Goal: Transaction & Acquisition: Book appointment/travel/reservation

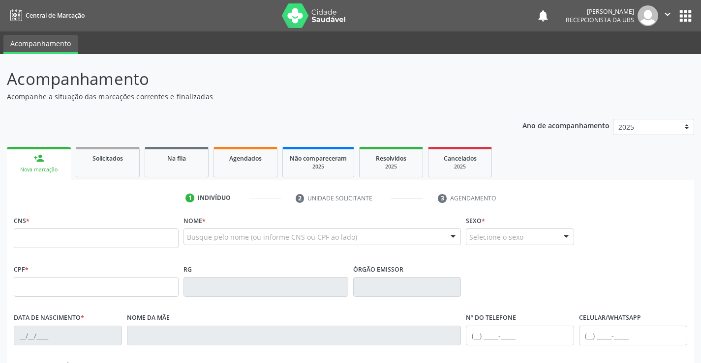
scroll to position [98, 0]
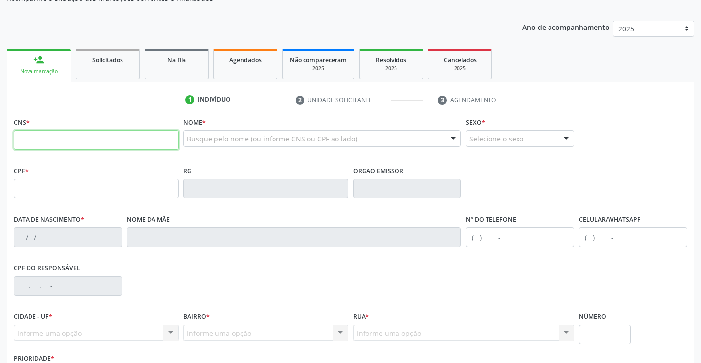
paste input "706 0053 8248 3144"
type input "706 0053 8248 3144"
type input "[DATE]"
type input "[PERSON_NAME]"
type input "[PHONE_NUMBER]"
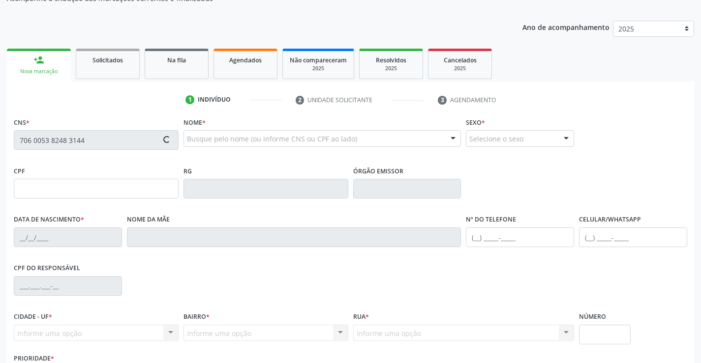
type input "[PHONE_NUMBER]"
type input "499"
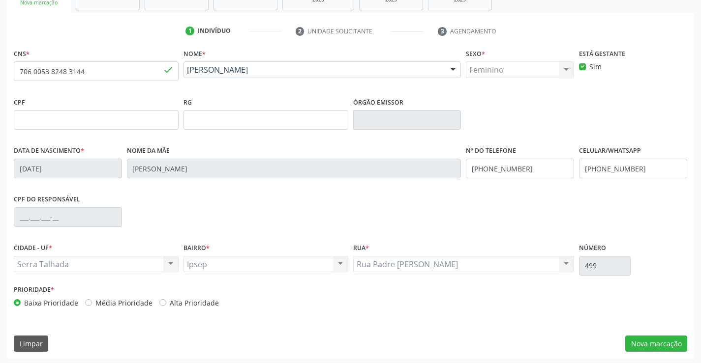
scroll to position [170, 0]
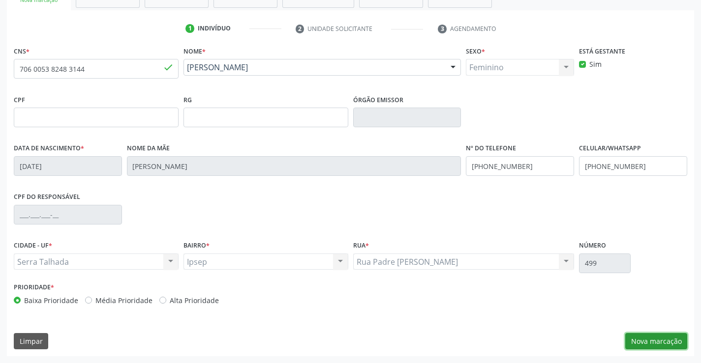
click at [639, 339] on button "Nova marcação" at bounding box center [656, 341] width 62 height 17
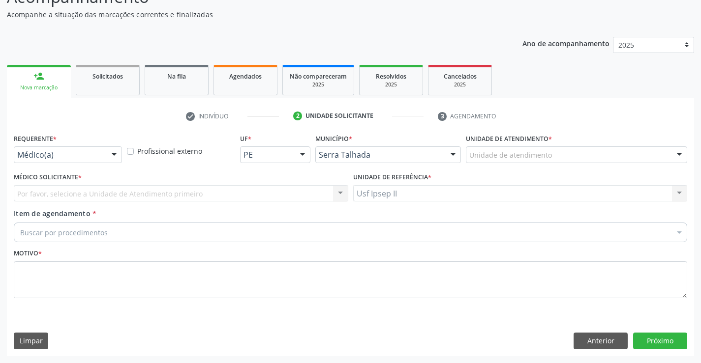
scroll to position [82, 0]
click at [525, 161] on div "Unidade de atendimento" at bounding box center [576, 155] width 221 height 17
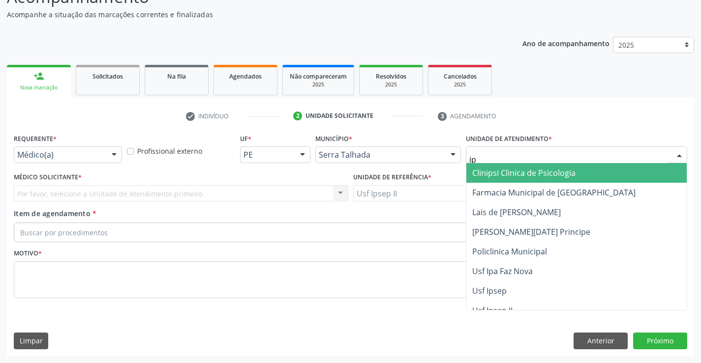
type input "ips"
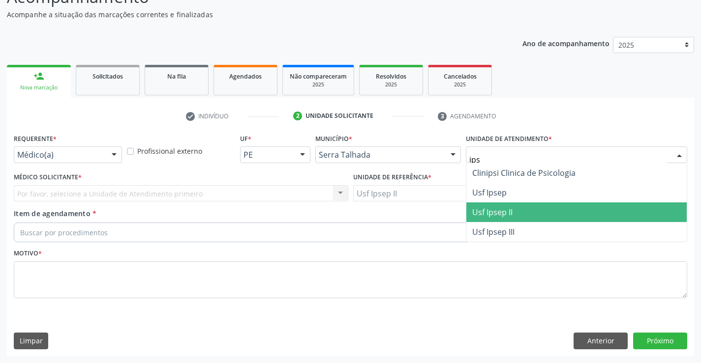
click at [539, 210] on span "Usf Ipsep II" at bounding box center [576, 213] width 220 height 20
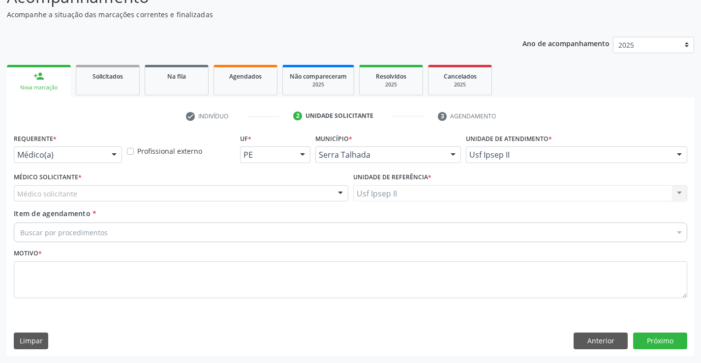
click at [175, 195] on div "Médico solicitante" at bounding box center [181, 193] width 334 height 17
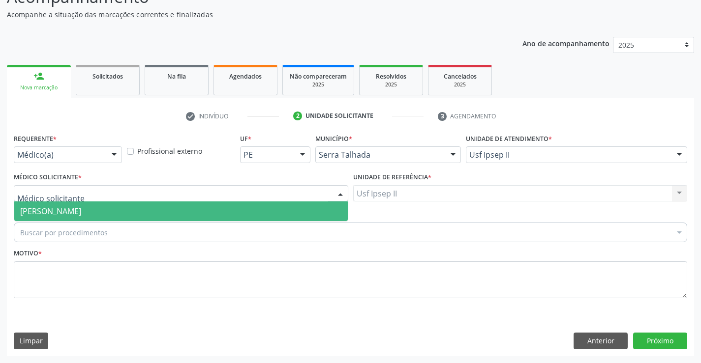
click at [175, 207] on span "[PERSON_NAME]" at bounding box center [180, 212] width 333 height 20
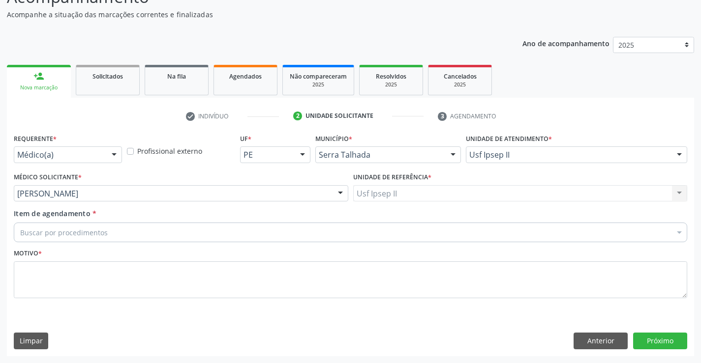
click at [152, 234] on div "Buscar por procedimentos" at bounding box center [350, 233] width 673 height 20
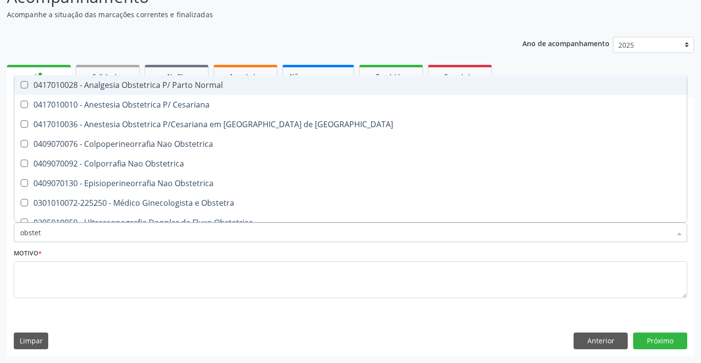
type input "obstetr"
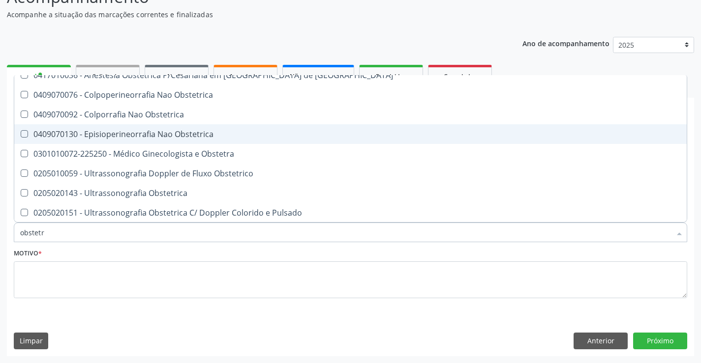
scroll to position [50, 0]
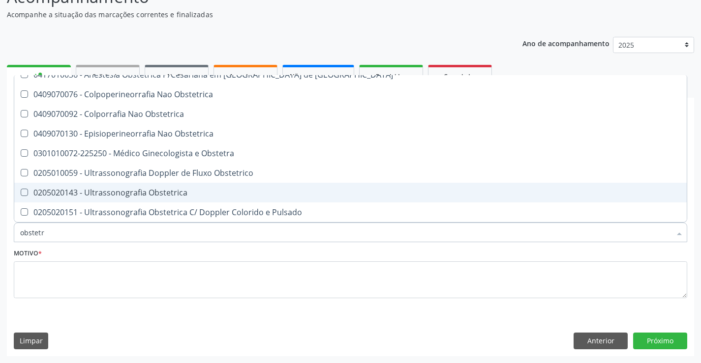
click at [149, 199] on span "0205020143 - Ultrassonografia Obstetrica" at bounding box center [350, 193] width 672 height 20
checkbox Obstetrica "true"
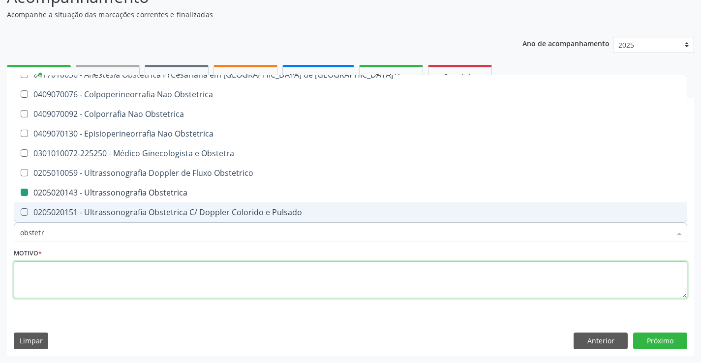
click at [105, 276] on textarea at bounding box center [350, 280] width 673 height 37
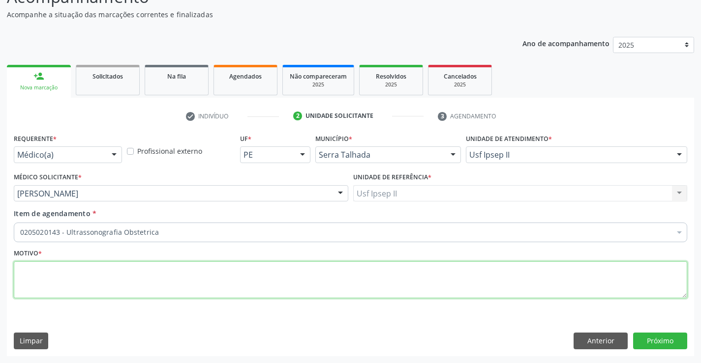
scroll to position [0, 0]
type textarea "gestante"
click at [675, 339] on button "Próximo" at bounding box center [660, 341] width 54 height 17
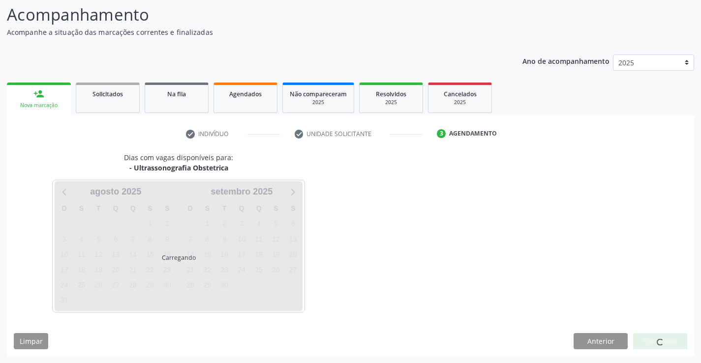
scroll to position [64, 0]
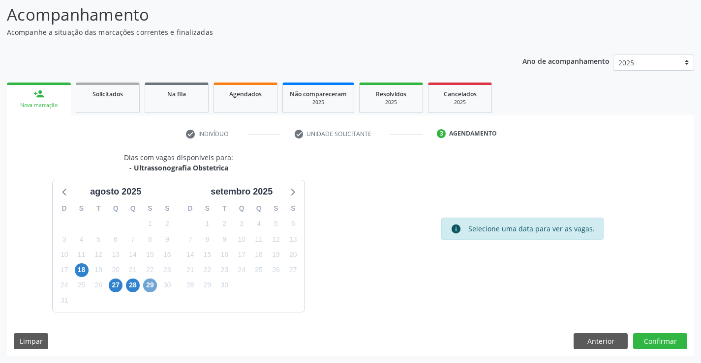
click at [145, 284] on span "29" at bounding box center [150, 286] width 14 height 14
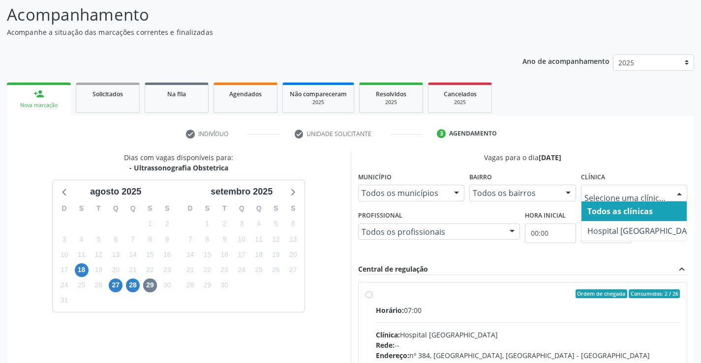
click at [131, 278] on div "28" at bounding box center [133, 285] width 14 height 15
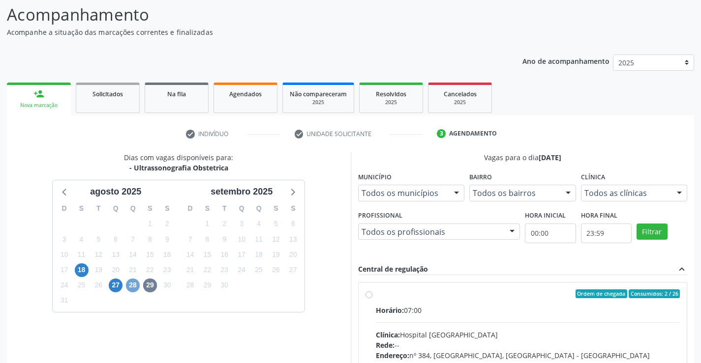
click at [135, 282] on span "28" at bounding box center [133, 286] width 14 height 14
click at [676, 197] on div at bounding box center [679, 193] width 15 height 17
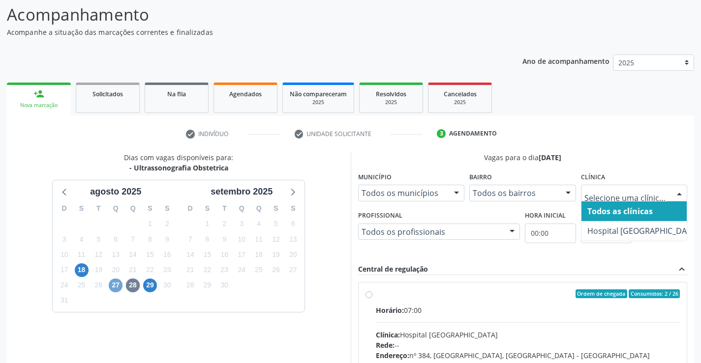
click at [110, 287] on span "27" at bounding box center [116, 286] width 14 height 14
click at [85, 265] on span "18" at bounding box center [82, 271] width 14 height 14
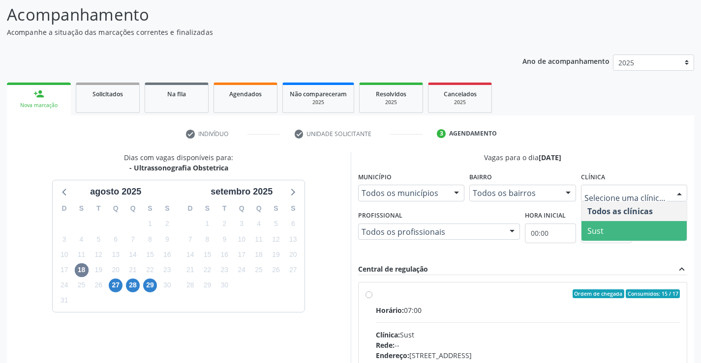
click at [624, 227] on span "Sust" at bounding box center [634, 231] width 106 height 20
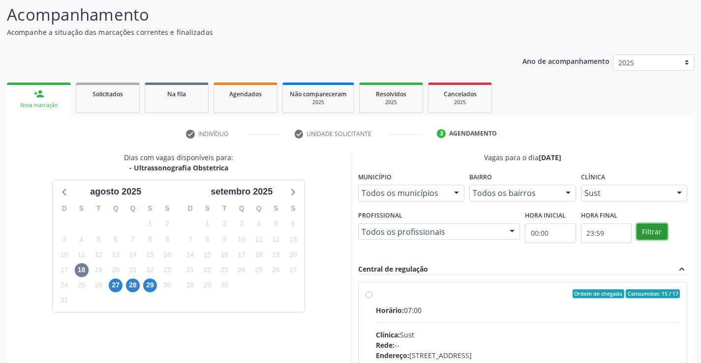
click at [646, 229] on button "Filtrar" at bounding box center [651, 232] width 31 height 17
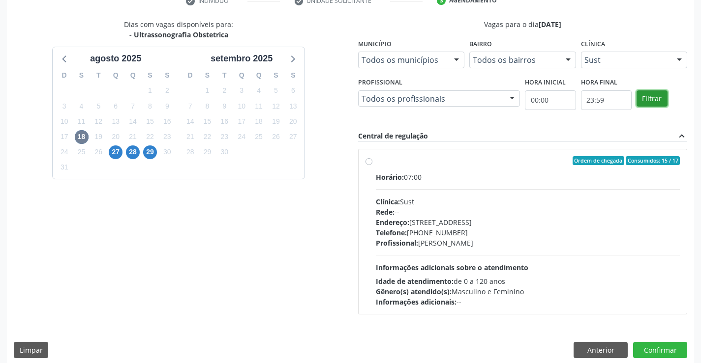
scroll to position [207, 0]
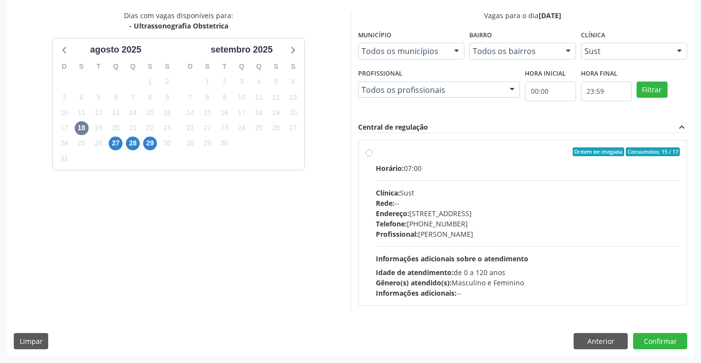
click at [273, 278] on div "Dias com vagas disponíveis para: - Ultrassonografia Obstetrica [DATE] D S T Q Q…" at bounding box center [179, 161] width 344 height 302
click at [450, 190] on div "Clínica: Sust" at bounding box center [528, 193] width 304 height 10
click at [372, 156] on input "Ordem de chegada Consumidos: 15 / 17 Horário: 07:00 Clínica: Sust Rede: -- Ende…" at bounding box center [368, 152] width 7 height 9
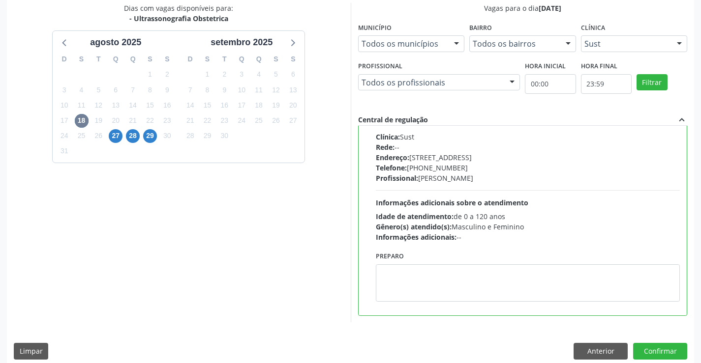
scroll to position [224, 0]
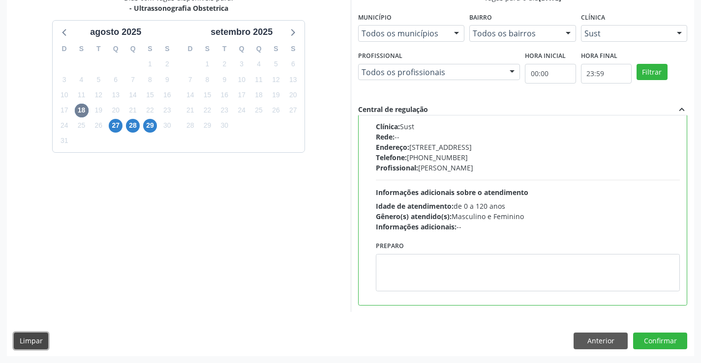
click at [42, 346] on button "Limpar" at bounding box center [31, 341] width 34 height 17
radio input "false"
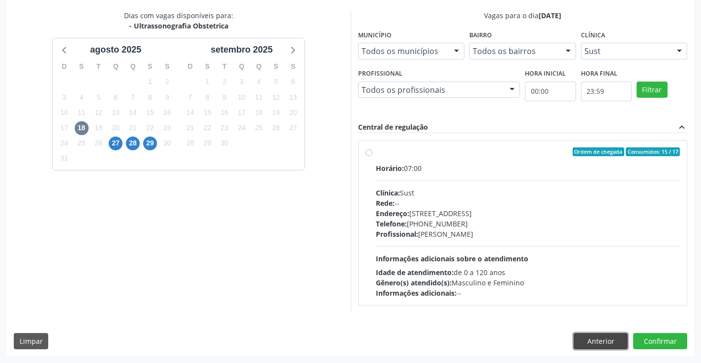
click at [576, 342] on button "Anterior" at bounding box center [600, 341] width 54 height 17
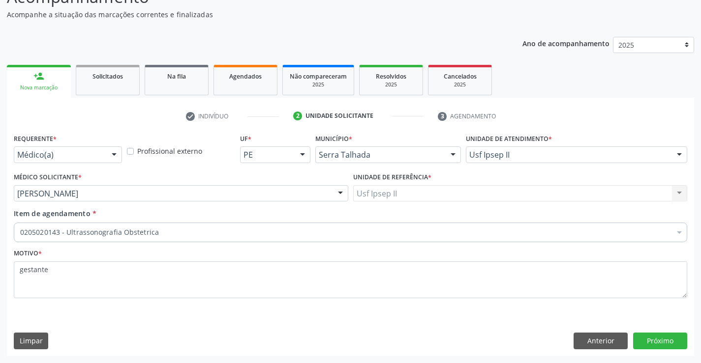
scroll to position [82, 0]
click at [42, 344] on button "Limpar" at bounding box center [31, 341] width 34 height 17
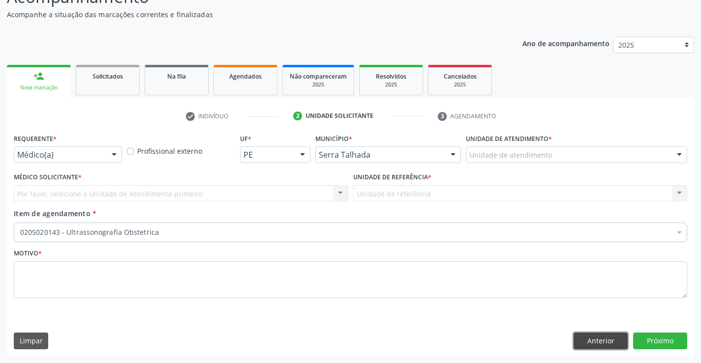
click at [600, 341] on button "Anterior" at bounding box center [600, 341] width 54 height 17
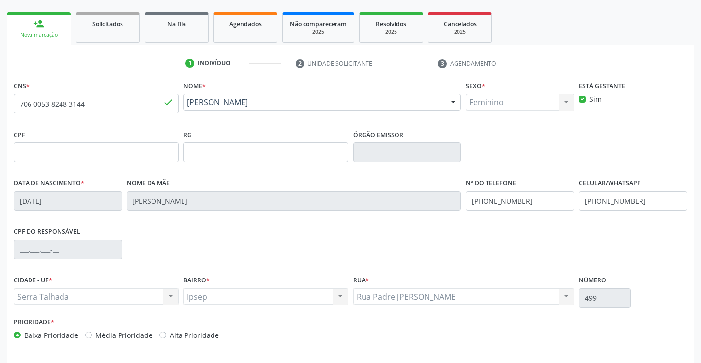
scroll to position [170, 0]
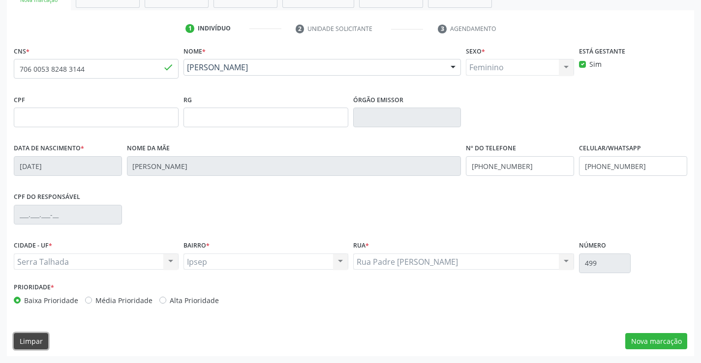
click at [44, 339] on button "Limpar" at bounding box center [31, 341] width 34 height 17
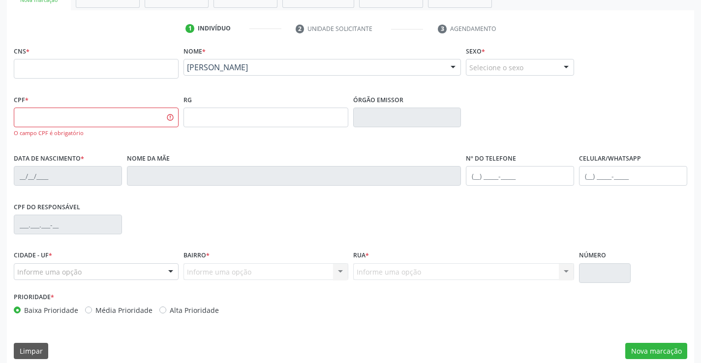
click at [455, 67] on div at bounding box center [453, 68] width 15 height 17
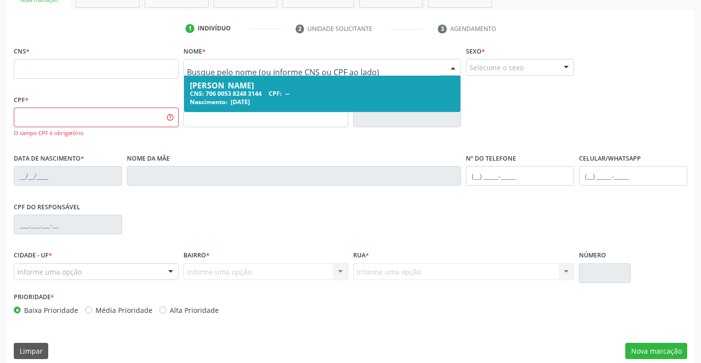
click at [536, 101] on div "CPF * O campo CPF é obrigatório RG Órgão emissor" at bounding box center [350, 121] width 678 height 59
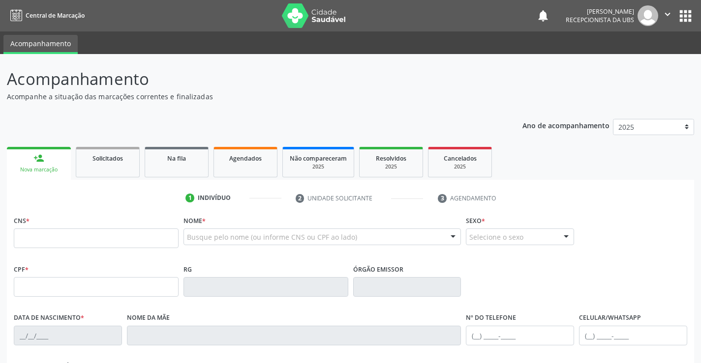
scroll to position [170, 0]
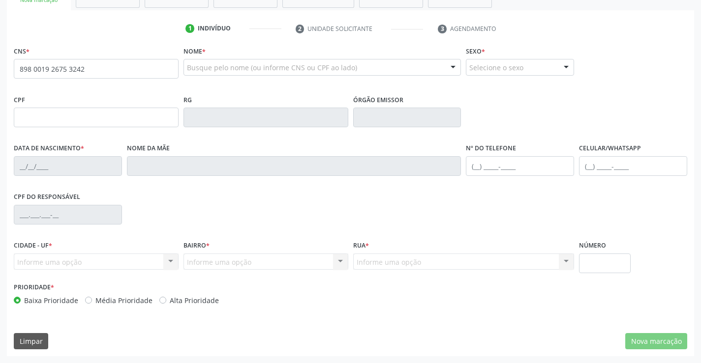
type input "898 0019 2675 3242"
type input "120.281.034-93"
type input "[DATE]"
type input "[PERSON_NAME]"
type input "[PHONE_NUMBER]"
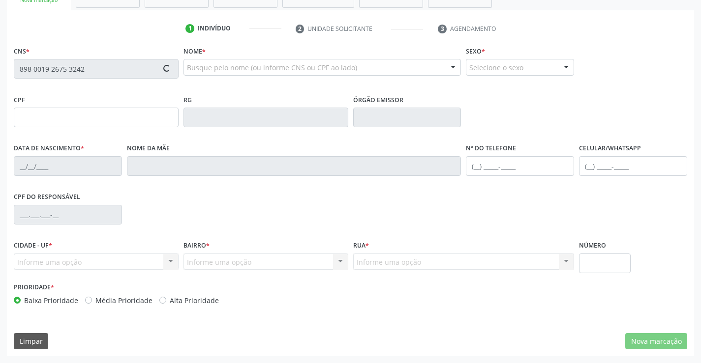
type input "[PHONE_NUMBER]"
type input "121.164.574-67"
type input "558"
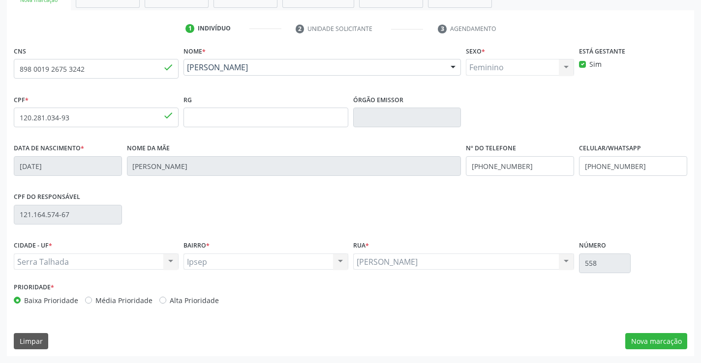
click at [493, 267] on div "Sebastião Ferreira da Silva Sebastião Ferreira da Silva Nenhum resultado encont…" at bounding box center [463, 262] width 221 height 17
click at [649, 341] on button "Nova marcação" at bounding box center [656, 341] width 62 height 17
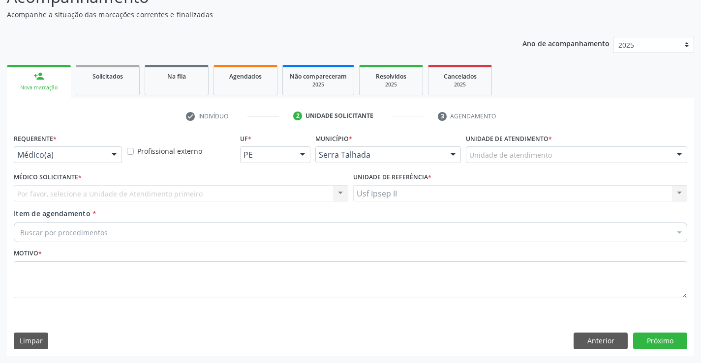
scroll to position [82, 0]
click at [585, 155] on div "Unidade de atendimento" at bounding box center [576, 155] width 221 height 17
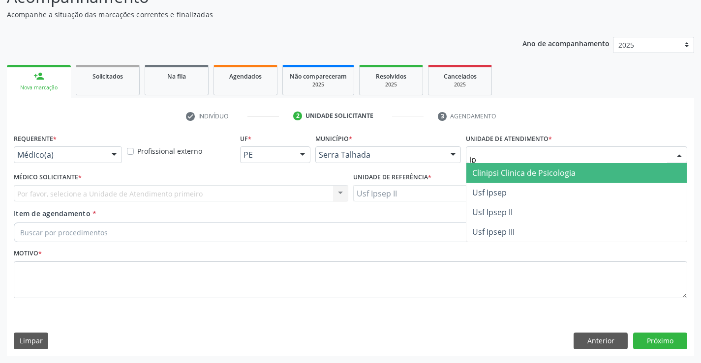
type input "ips"
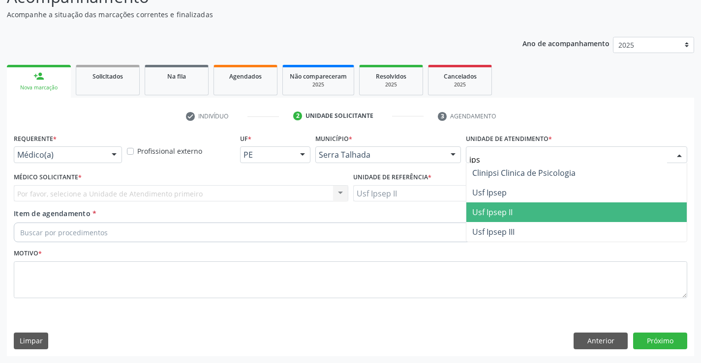
click at [530, 216] on span "Usf Ipsep II" at bounding box center [576, 213] width 220 height 20
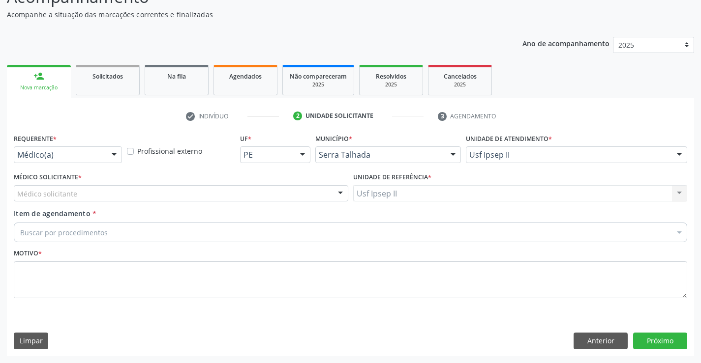
click at [146, 191] on div "Médico solicitante" at bounding box center [181, 193] width 334 height 17
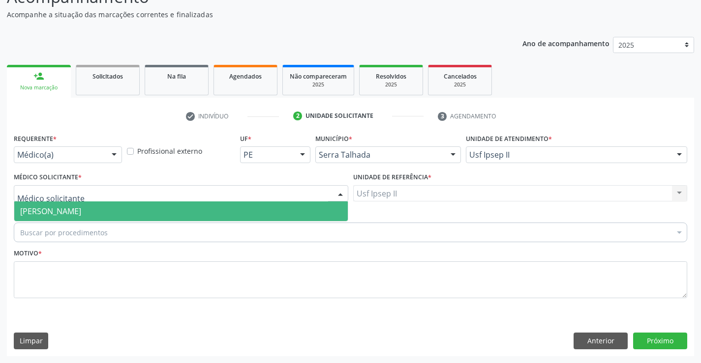
click at [81, 209] on span "[PERSON_NAME]" at bounding box center [50, 211] width 61 height 11
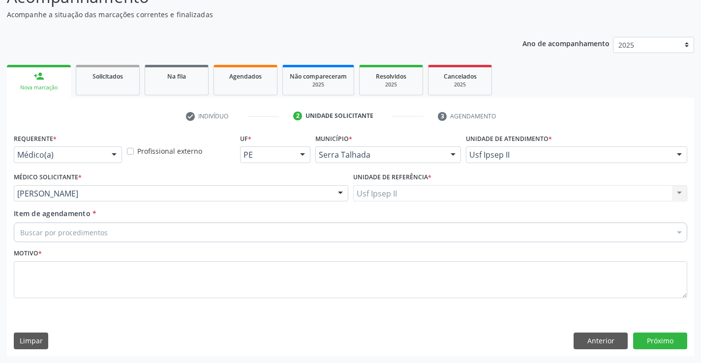
click at [108, 234] on div "Buscar por procedimentos" at bounding box center [350, 233] width 673 height 20
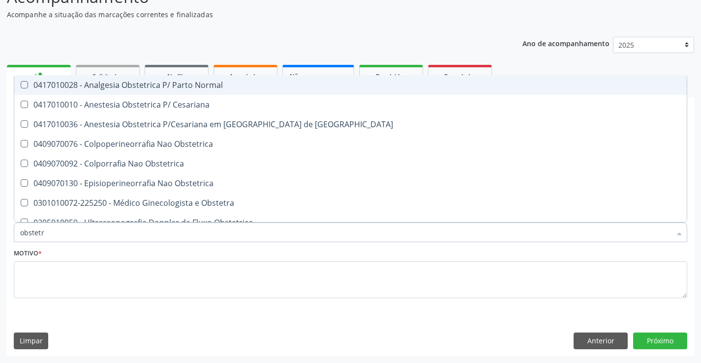
type input "obstetri"
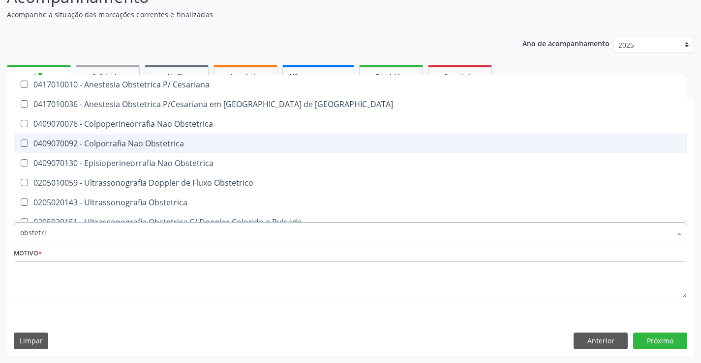
scroll to position [30, 0]
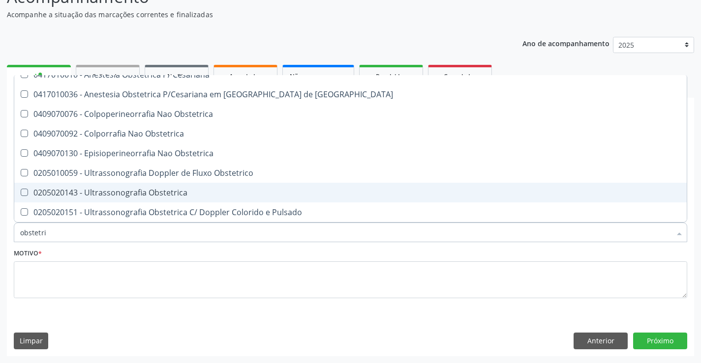
click at [169, 190] on div "0205020143 - Ultrassonografia Obstetrica" at bounding box center [350, 193] width 661 height 8
checkbox Obstetrica "true"
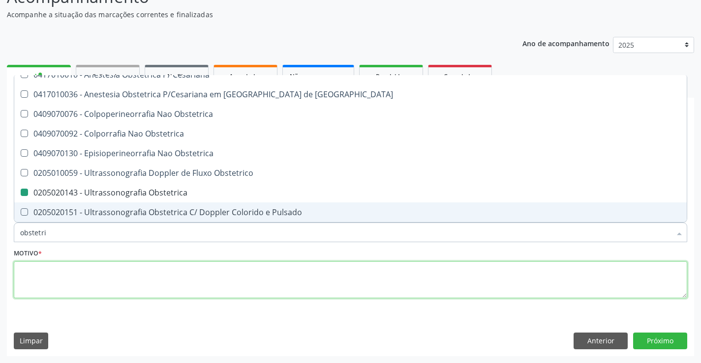
click at [107, 280] on textarea at bounding box center [350, 280] width 673 height 37
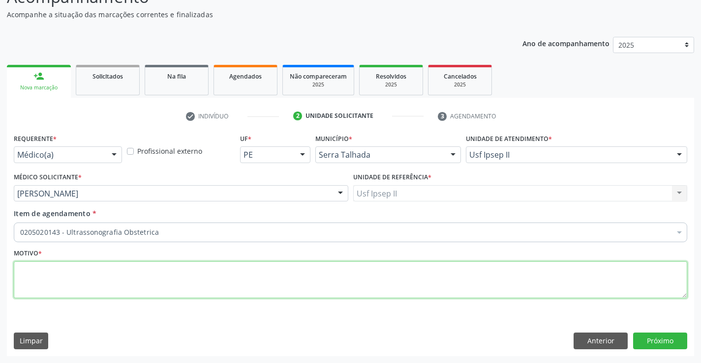
scroll to position [0, 0]
click at [375, 323] on div "Requerente * Médico(a) Médico(a) Enfermeiro(a) Paciente Nenhum resultado encont…" at bounding box center [350, 243] width 687 height 225
click at [364, 313] on div "Requerente * Médico(a) Médico(a) Enfermeiro(a) Paciente Nenhum resultado encont…" at bounding box center [350, 243] width 687 height 225
click at [255, 288] on textarea at bounding box center [350, 280] width 673 height 37
type textarea "gestante"
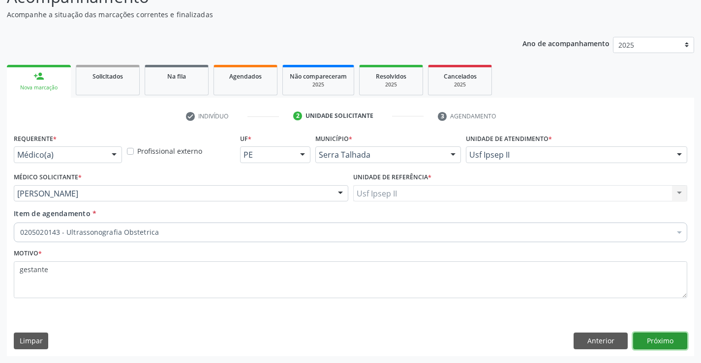
click at [672, 343] on button "Próximo" at bounding box center [660, 341] width 54 height 17
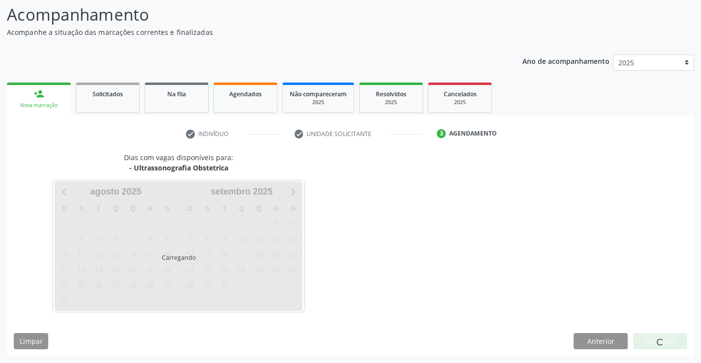
scroll to position [64, 0]
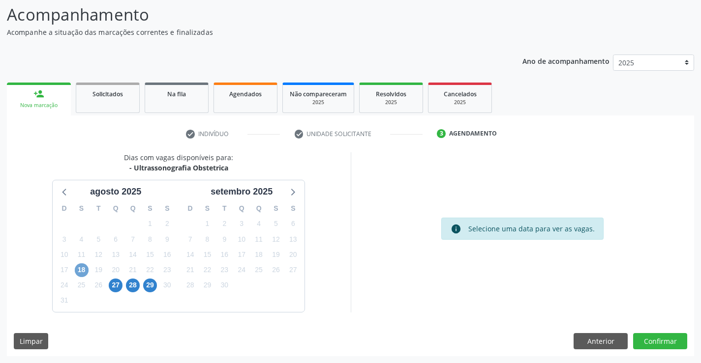
click at [82, 269] on span "18" at bounding box center [82, 271] width 14 height 14
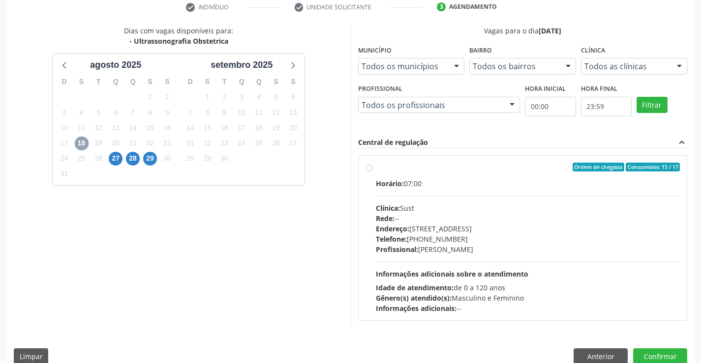
scroll to position [207, 0]
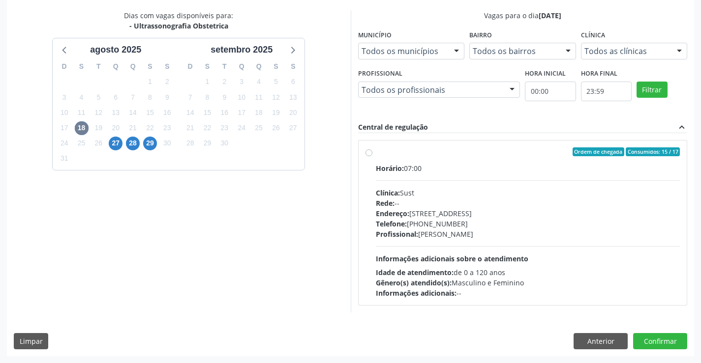
click at [380, 183] on div "Horário: 07:00 Clínica: Sust Rede: -- Endereço: nº 730, N S Penha, Serra Talhad…" at bounding box center [528, 230] width 304 height 135
click at [372, 156] on input "Ordem de chegada Consumidos: 15 / 17 Horário: 07:00 Clínica: Sust Rede: -- Ende…" at bounding box center [368, 152] width 7 height 9
radio input "true"
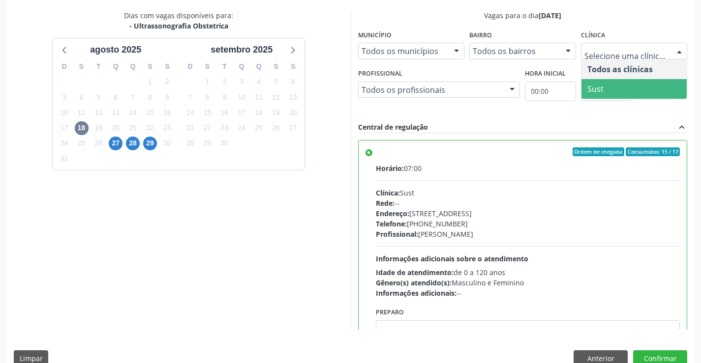
click at [602, 96] on span "Sust" at bounding box center [634, 89] width 106 height 20
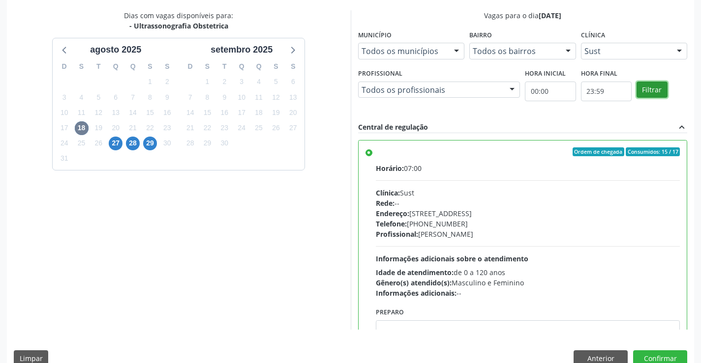
click at [639, 91] on button "Filtrar" at bounding box center [651, 90] width 31 height 17
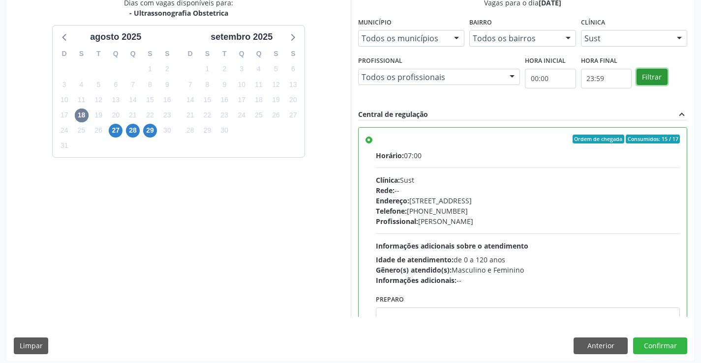
scroll to position [224, 0]
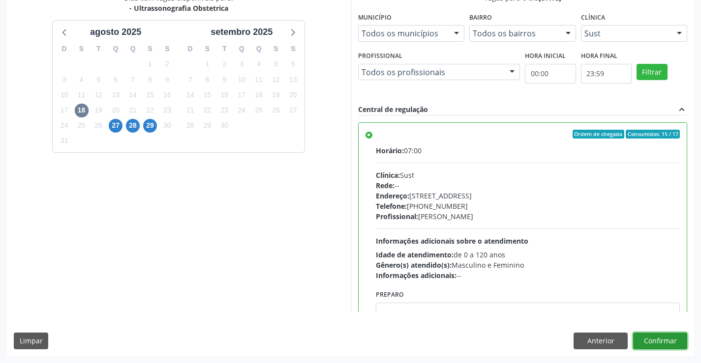
click at [654, 343] on button "Confirmar" at bounding box center [660, 341] width 54 height 17
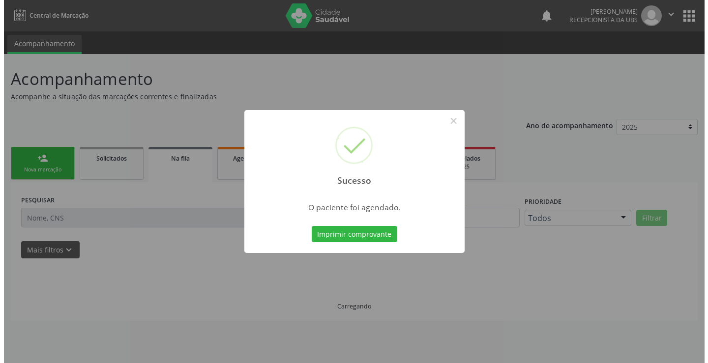
scroll to position [0, 0]
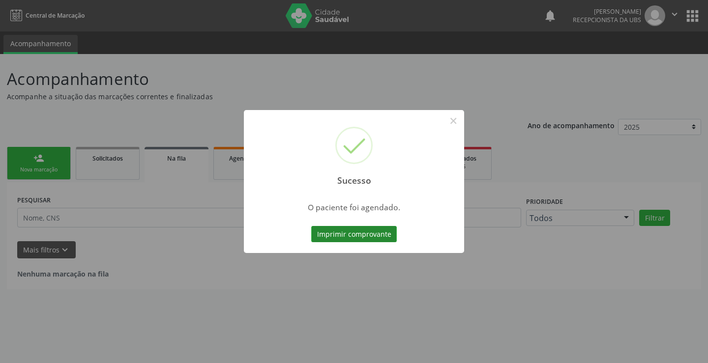
click at [373, 237] on button "Imprimir comprovante" at bounding box center [354, 234] width 86 height 17
